Goal: Task Accomplishment & Management: Use online tool/utility

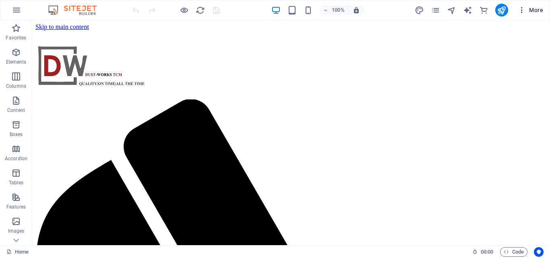
click at [538, 11] on span "More" at bounding box center [530, 10] width 25 height 8
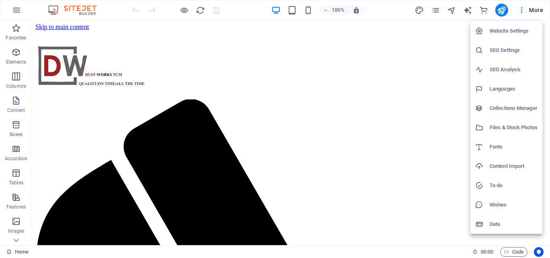
click at [423, 181] on div at bounding box center [275, 129] width 550 height 258
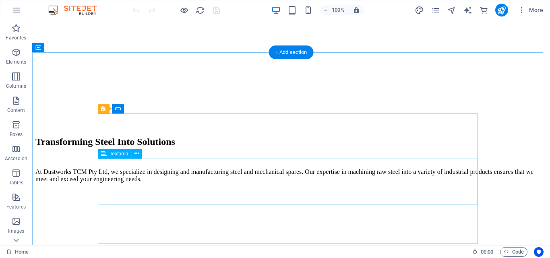
scroll to position [1048, 0]
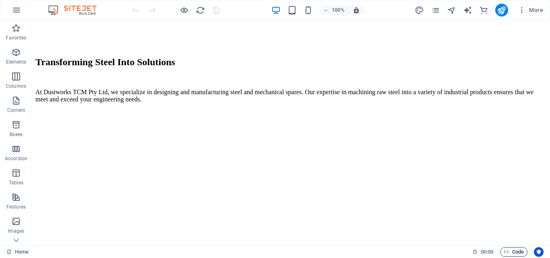
click at [516, 251] on span "Code" at bounding box center [514, 252] width 20 height 10
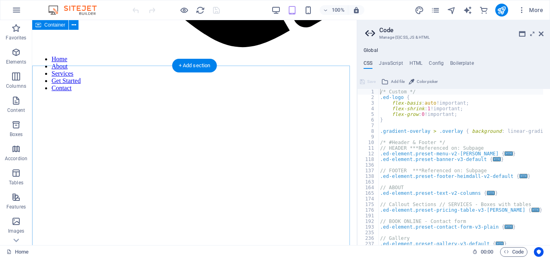
scroll to position [465, 0]
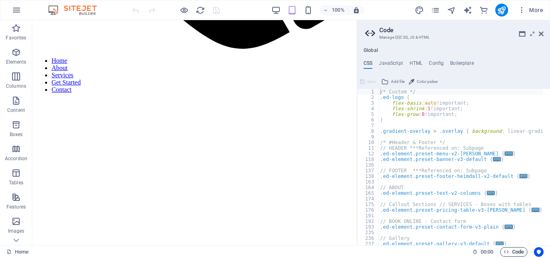
click at [521, 250] on span "Code" at bounding box center [514, 252] width 20 height 10
click at [542, 33] on icon at bounding box center [541, 34] width 5 height 6
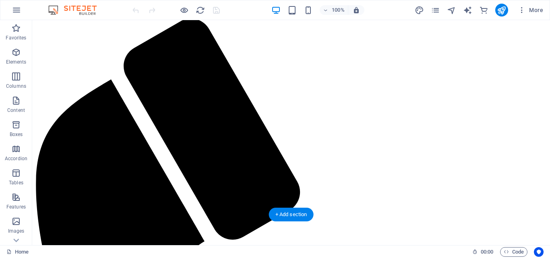
scroll to position [0, 0]
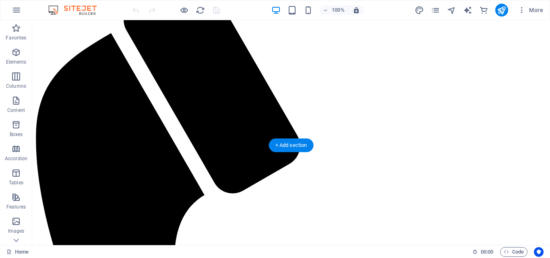
scroll to position [121, 0]
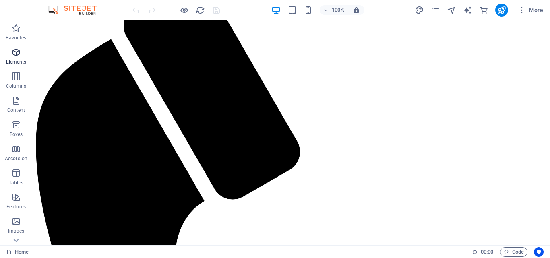
click at [0, 48] on span "Elements" at bounding box center [16, 57] width 32 height 19
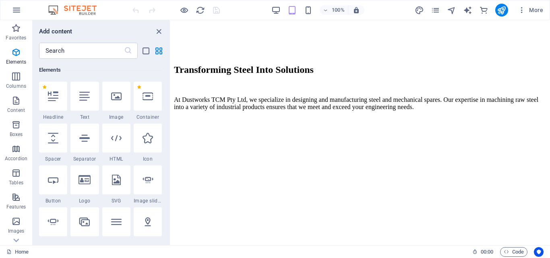
scroll to position [810, 0]
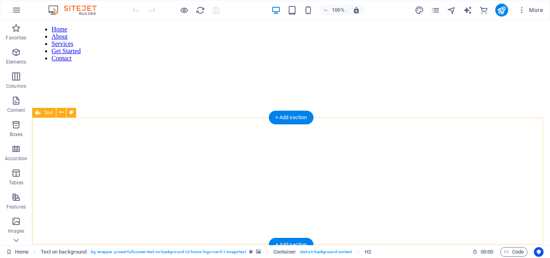
scroll to position [766, 0]
